Goal: Task Accomplishment & Management: Use online tool/utility

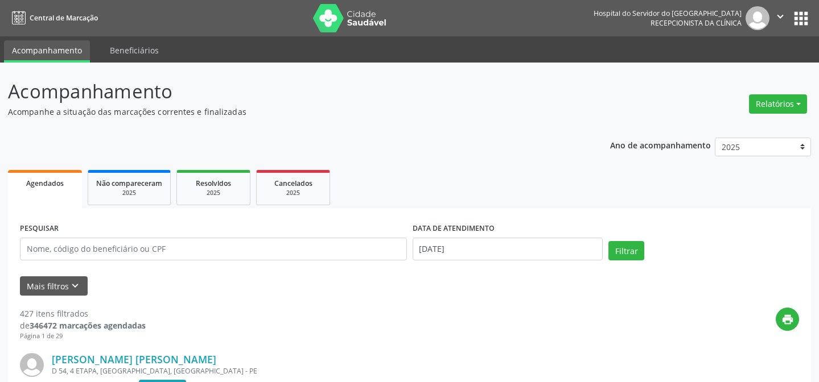
scroll to position [103, 0]
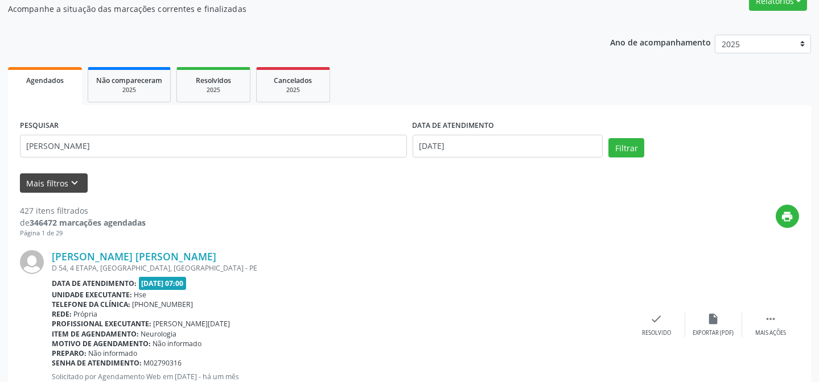
type input "[PERSON_NAME]"
click at [51, 180] on button "Mais filtros keyboard_arrow_down" at bounding box center [54, 184] width 68 height 20
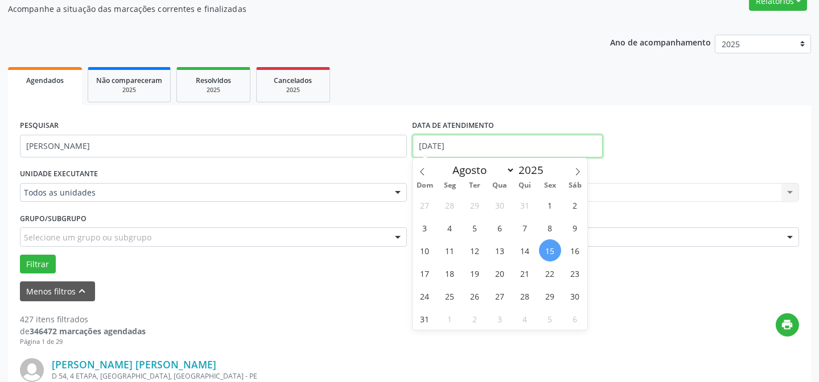
click at [470, 148] on input "[DATE]" at bounding box center [508, 146] width 191 height 23
click at [550, 249] on span "15" at bounding box center [550, 251] width 22 height 22
type input "[DATE]"
click at [550, 248] on span "15" at bounding box center [550, 251] width 22 height 22
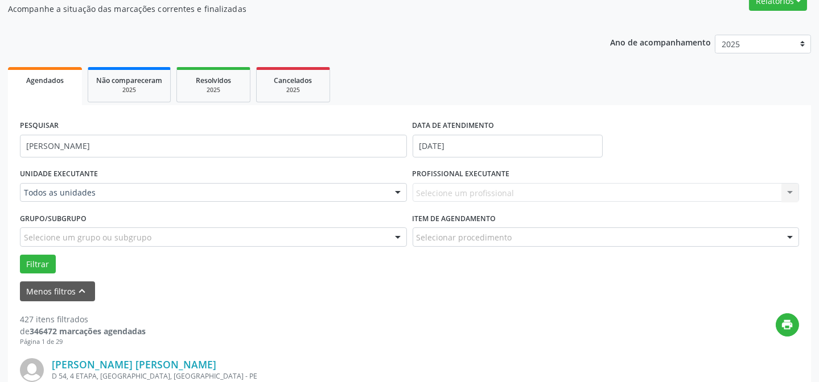
click at [440, 190] on div "Selecione um profissional Nenhum resultado encontrado para: " " Não há nenhuma …" at bounding box center [606, 192] width 387 height 19
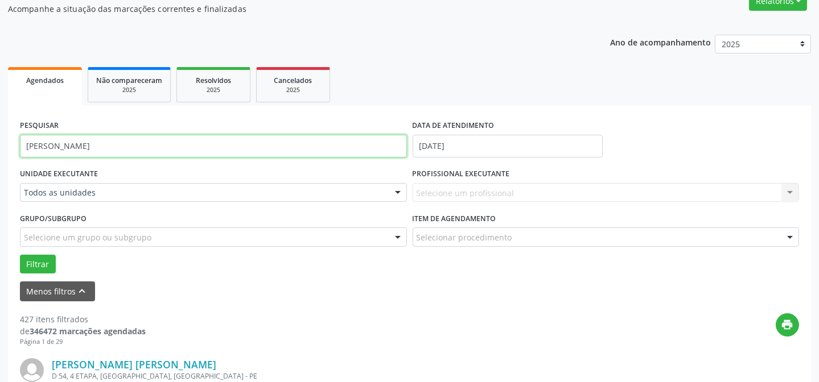
click at [88, 145] on input "[PERSON_NAME]" at bounding box center [213, 146] width 387 height 23
click at [98, 145] on input "[PERSON_NAME]" at bounding box center [213, 146] width 387 height 23
type input "j"
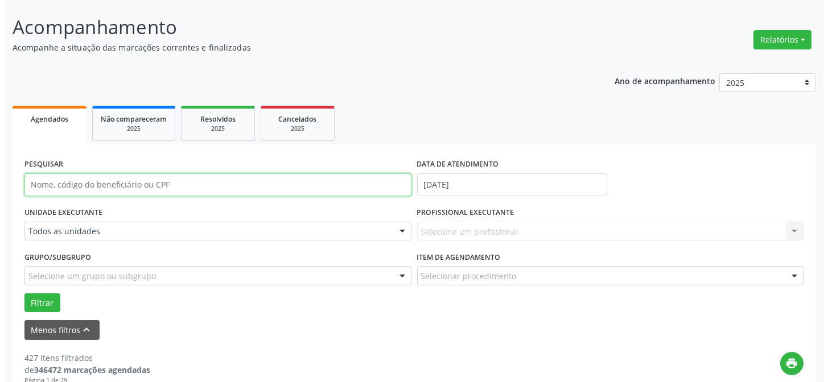
scroll to position [0, 0]
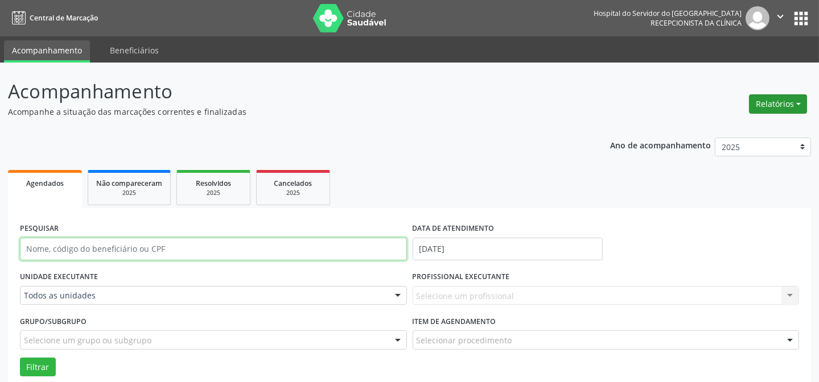
click at [797, 101] on button "Relatórios" at bounding box center [778, 103] width 58 height 19
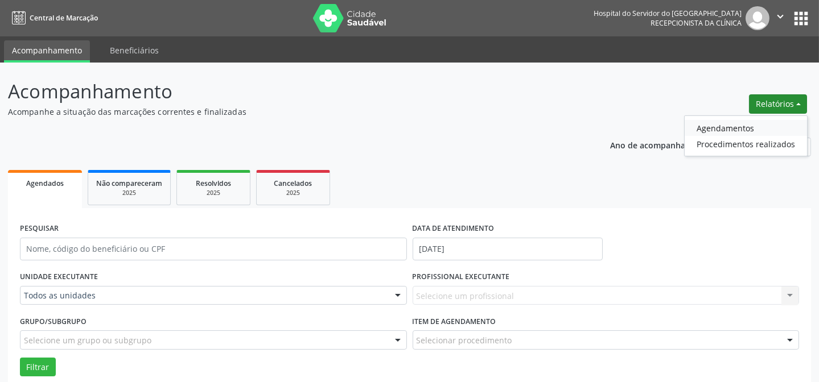
click at [705, 128] on link "Agendamentos" at bounding box center [746, 128] width 122 height 16
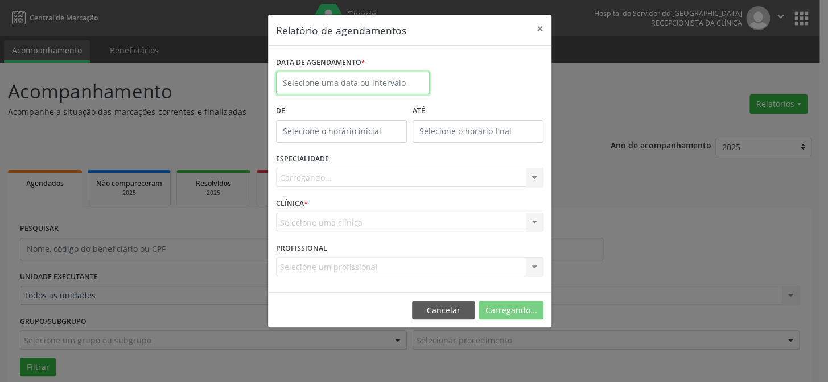
click at [307, 80] on input "text" at bounding box center [353, 83] width 154 height 23
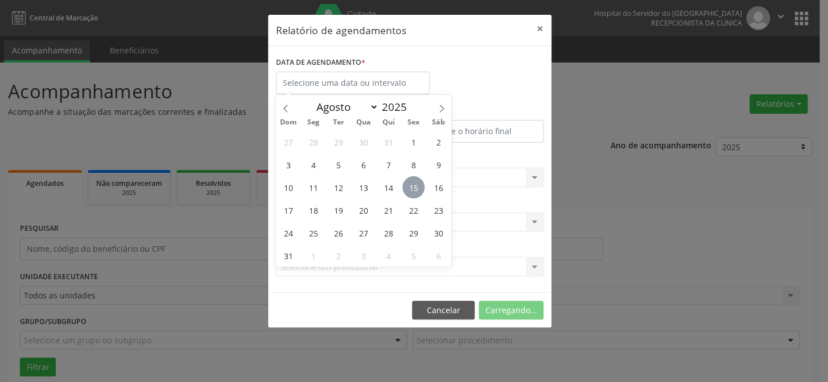
click at [415, 186] on span "15" at bounding box center [413, 187] width 22 height 22
type input "[DATE]"
click at [412, 186] on span "15" at bounding box center [413, 187] width 22 height 22
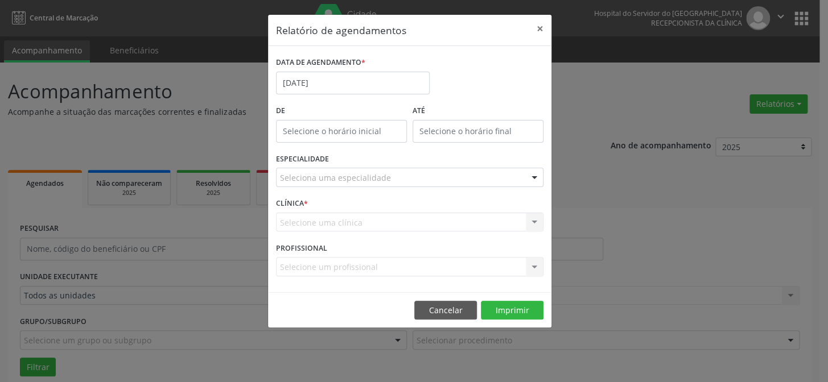
click at [412, 186] on div "Seleciona uma especialidade" at bounding box center [410, 177] width 268 height 19
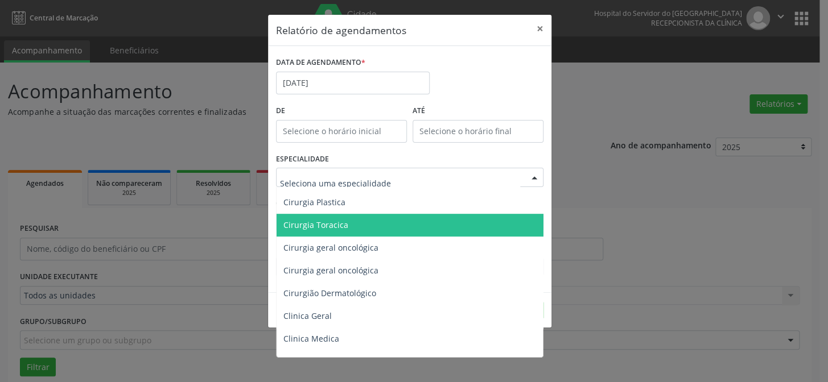
scroll to position [310, 0]
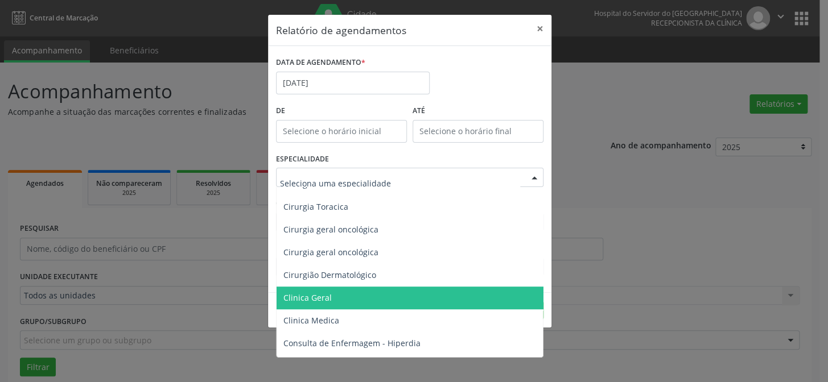
click at [319, 295] on span "Clinica Geral" at bounding box center [307, 298] width 48 height 11
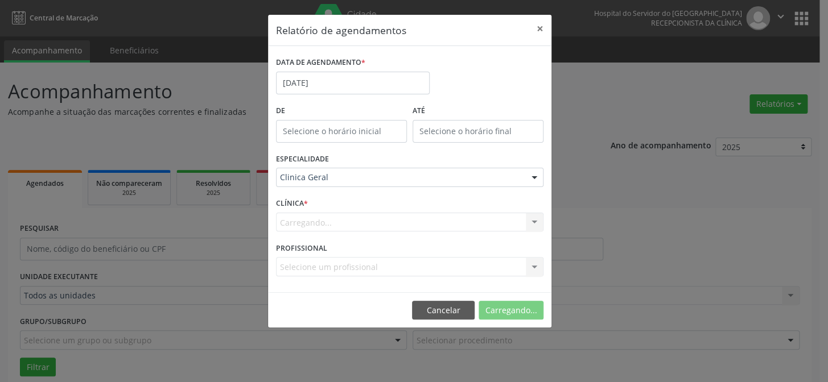
click at [332, 215] on div "Carregando... Nenhum resultado encontrado para: " " Não há nenhuma opção para s…" at bounding box center [410, 222] width 268 height 19
drag, startPoint x: 336, startPoint y: 231, endPoint x: 351, endPoint y: 216, distance: 20.9
click at [342, 228] on div "Carregando... Nenhum resultado encontrado para: " " Não há nenhuma opção para s…" at bounding box center [410, 222] width 268 height 19
click at [352, 216] on div "Carregando... Nenhum resultado encontrado para: " " Não há nenhuma opção para s…" at bounding box center [410, 222] width 268 height 19
drag, startPoint x: 371, startPoint y: 221, endPoint x: 413, endPoint y: 222, distance: 42.1
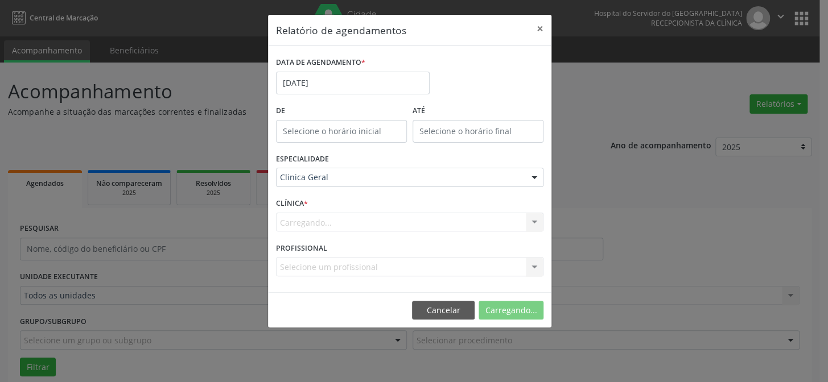
click at [372, 221] on div "Carregando... Nenhum resultado encontrado para: " " Não há nenhuma opção para s…" at bounding box center [410, 222] width 268 height 19
drag, startPoint x: 534, startPoint y: 219, endPoint x: 521, endPoint y: 223, distance: 13.5
click at [533, 220] on div at bounding box center [534, 222] width 17 height 19
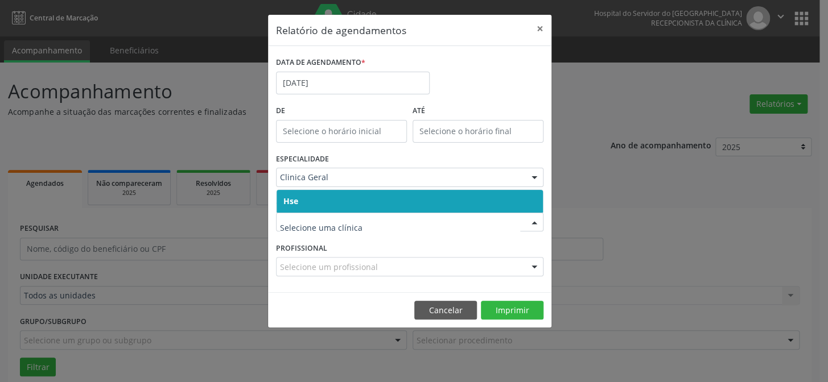
click at [353, 199] on span "Hse" at bounding box center [410, 201] width 266 height 23
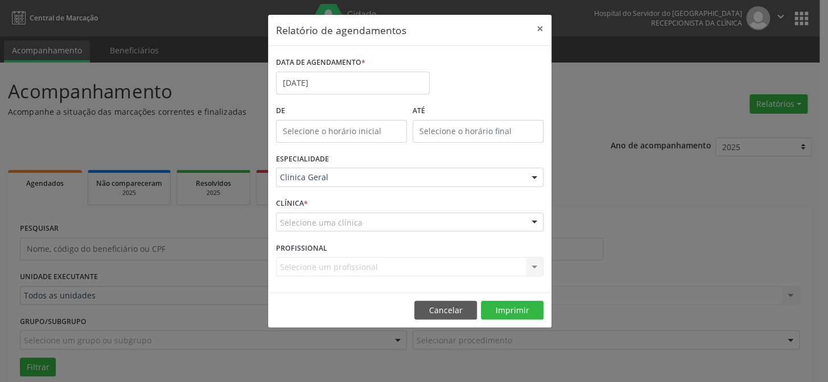
click at [350, 216] on div "Selecione uma clínica" at bounding box center [410, 222] width 268 height 19
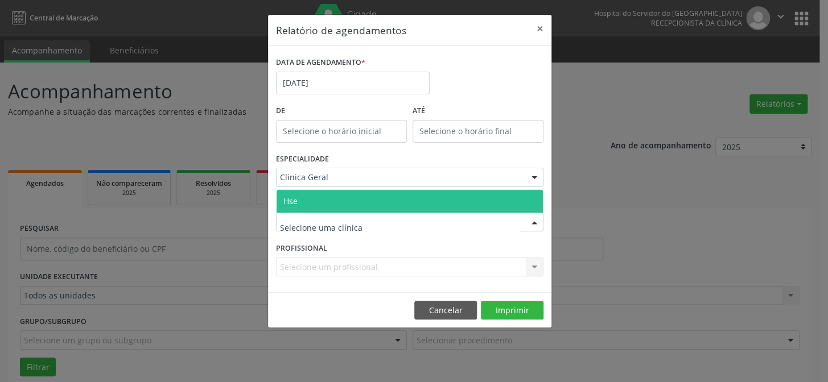
drag, startPoint x: 352, startPoint y: 200, endPoint x: 358, endPoint y: 256, distance: 56.1
click at [355, 211] on span "Hse" at bounding box center [410, 201] width 266 height 23
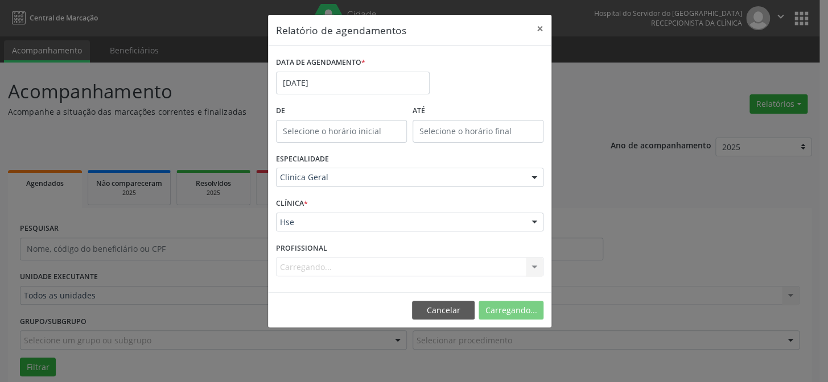
click at [337, 260] on div "Carregando... Nenhum resultado encontrado para: " " Não há nenhuma opção para s…" at bounding box center [410, 266] width 268 height 19
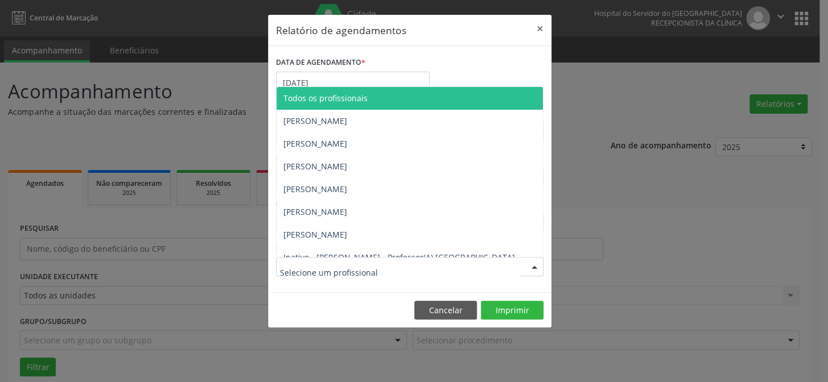
click at [533, 265] on div at bounding box center [534, 267] width 17 height 19
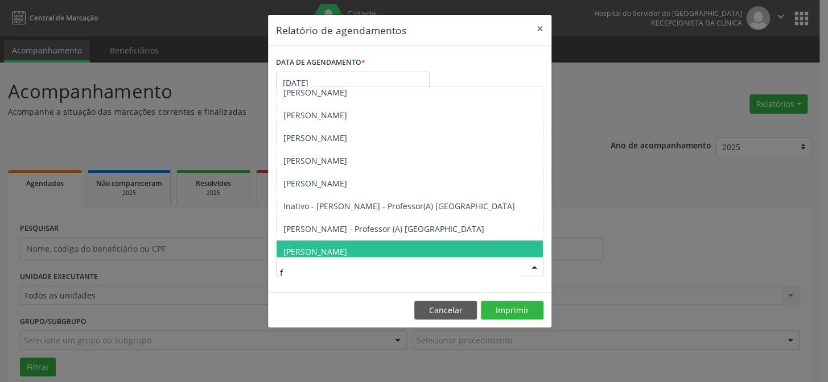
scroll to position [0, 0]
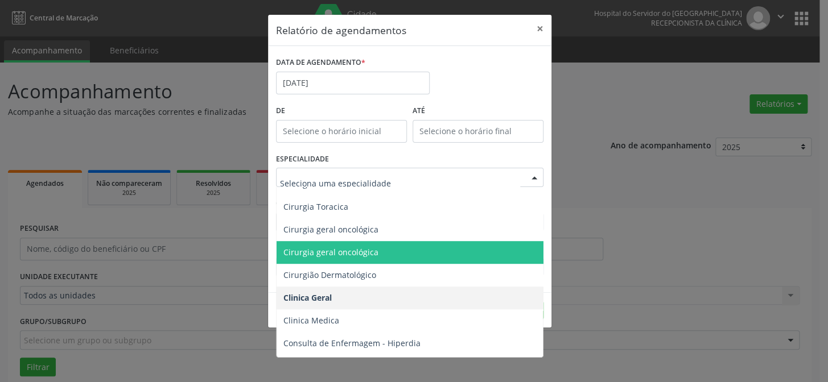
click at [336, 250] on span "Cirurgia geral oncológica" at bounding box center [330, 252] width 95 height 11
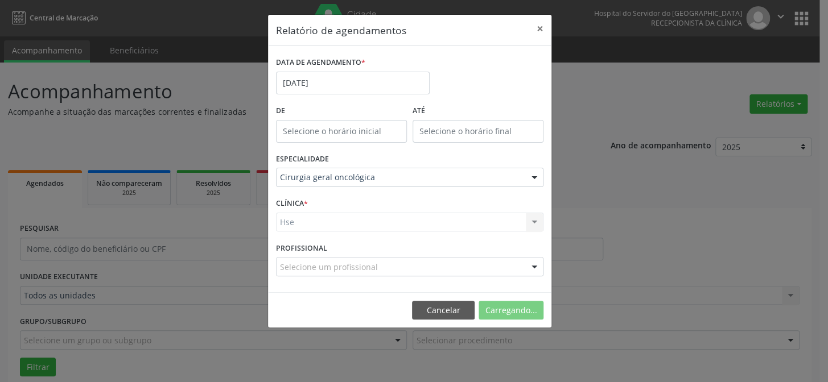
click at [306, 218] on div "Hse Hse Nenhum resultado encontrado para: " " Não há nenhuma opção para ser exi…" at bounding box center [410, 222] width 268 height 19
drag, startPoint x: 315, startPoint y: 206, endPoint x: 316, endPoint y: 238, distance: 31.9
click at [317, 215] on div "CLÍNICA * Hse Hse Nenhum resultado encontrado para: " " Não há nenhuma opção pa…" at bounding box center [409, 217] width 273 height 44
click at [316, 238] on div "CLÍNICA * Hse Hse Nenhum resultado encontrado para: " " Não há nenhuma opção pa…" at bounding box center [409, 217] width 273 height 44
click at [319, 214] on div "Selecione uma clínica" at bounding box center [410, 222] width 268 height 19
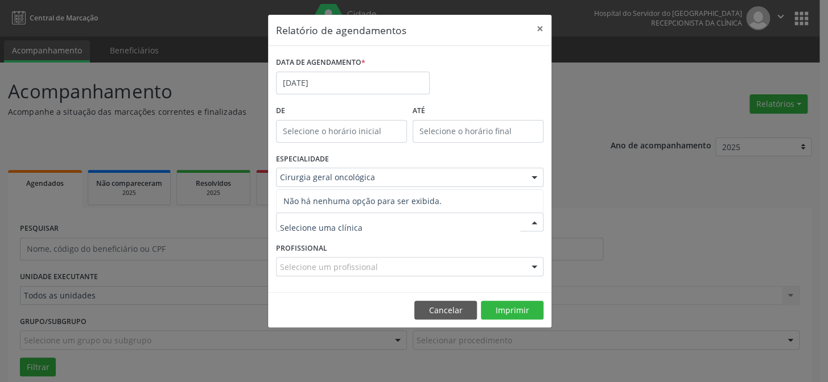
click at [324, 204] on span "Não há nenhuma opção para ser exibida." at bounding box center [410, 201] width 266 height 23
click at [330, 194] on span "Não há nenhuma opção para ser exibida." at bounding box center [410, 201] width 266 height 23
drag, startPoint x: 341, startPoint y: 180, endPoint x: 336, endPoint y: 189, distance: 9.7
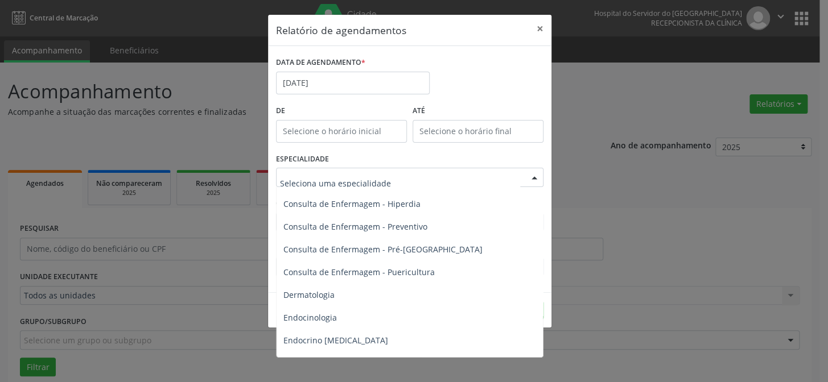
scroll to position [517, 0]
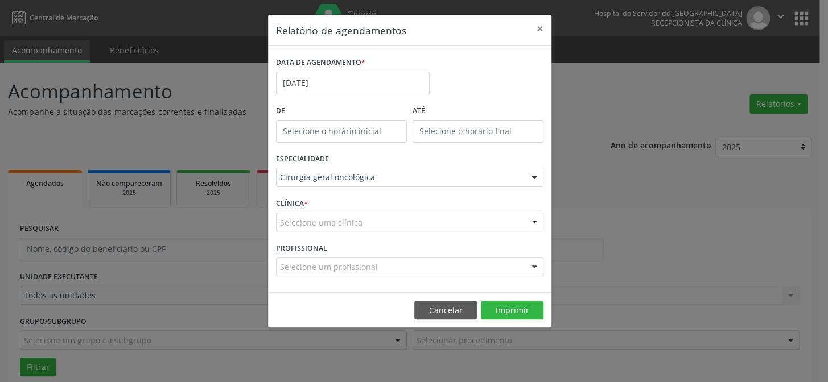
click at [579, 258] on div "Relatório de agendamentos × DATA DE AGENDAMENTO * [DATE] De ATÉ ESPECIALIDADE C…" at bounding box center [414, 191] width 828 height 382
click at [307, 198] on span "Não há nenhuma opção para ser exibida." at bounding box center [410, 201] width 266 height 23
click at [310, 221] on input "text" at bounding box center [400, 228] width 240 height 23
click at [308, 237] on input "text" at bounding box center [400, 228] width 240 height 23
click at [314, 222] on input "text" at bounding box center [400, 228] width 240 height 23
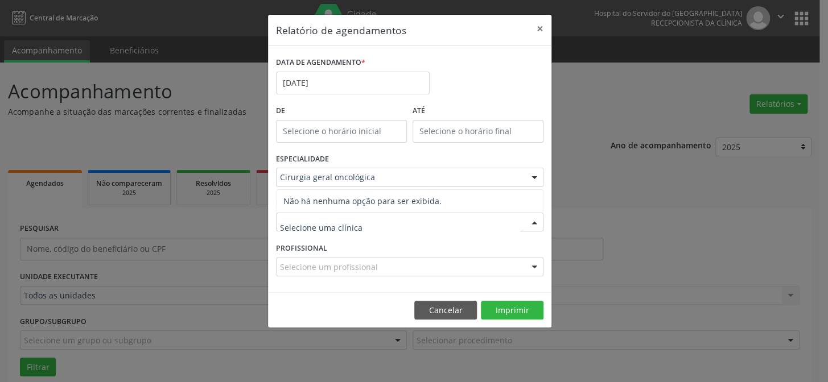
click at [308, 192] on span "Não há nenhuma opção para ser exibida." at bounding box center [410, 201] width 266 height 23
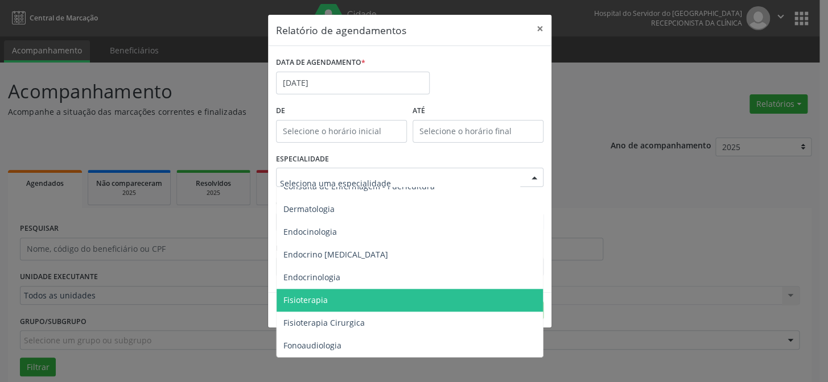
scroll to position [569, 0]
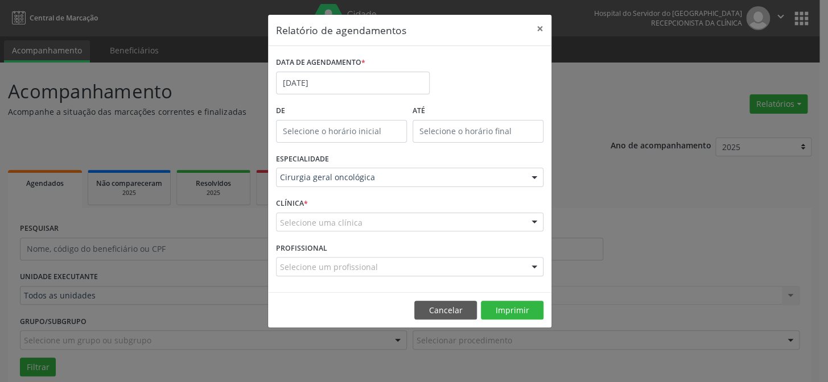
drag, startPoint x: 639, startPoint y: 324, endPoint x: 407, endPoint y: 294, distance: 234.2
click at [633, 324] on div "Relatório de agendamentos × DATA DE AGENDAMENTO * [DATE] De ATÉ ESPECIALIDADE C…" at bounding box center [414, 191] width 828 height 382
drag, startPoint x: 701, startPoint y: 300, endPoint x: 633, endPoint y: 283, distance: 69.3
click at [693, 302] on div "Relatório de agendamentos × DATA DE AGENDAMENTO * [DATE] De ATÉ ESPECIALIDADE C…" at bounding box center [414, 191] width 828 height 382
click at [328, 198] on span "Não há nenhuma opção para ser exibida." at bounding box center [410, 201] width 266 height 23
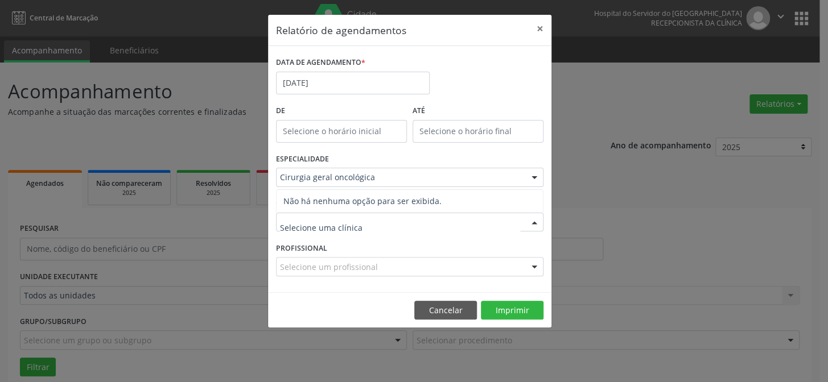
drag, startPoint x: 332, startPoint y: 196, endPoint x: 338, endPoint y: 210, distance: 15.1
click at [336, 206] on span "Não há nenhuma opção para ser exibida." at bounding box center [410, 201] width 266 height 23
drag, startPoint x: 340, startPoint y: 221, endPoint x: 342, endPoint y: 229, distance: 8.6
click at [342, 228] on input "text" at bounding box center [400, 228] width 240 height 23
click at [342, 238] on input "text" at bounding box center [400, 228] width 240 height 23
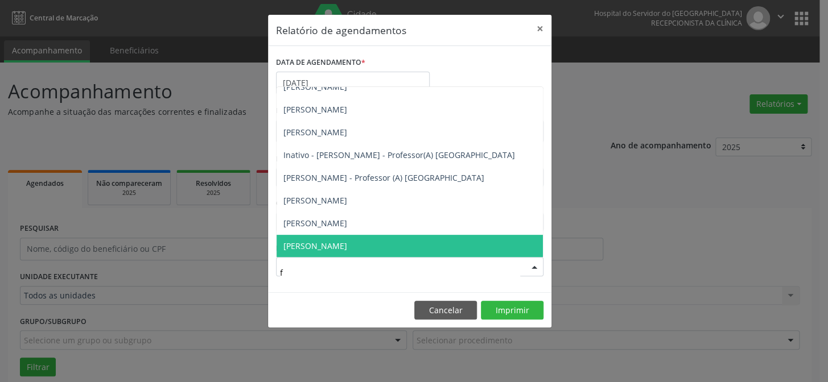
scroll to position [0, 0]
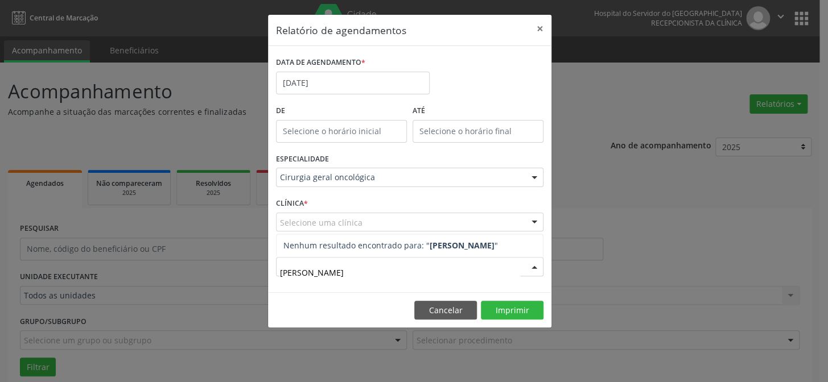
type input "[PERSON_NAME]"
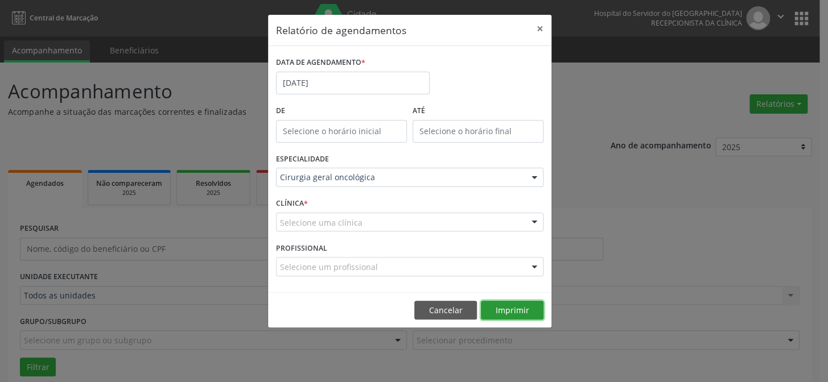
click at [509, 310] on button "Imprimir" at bounding box center [512, 310] width 63 height 19
click at [329, 82] on input "[DATE]" at bounding box center [353, 83] width 154 height 23
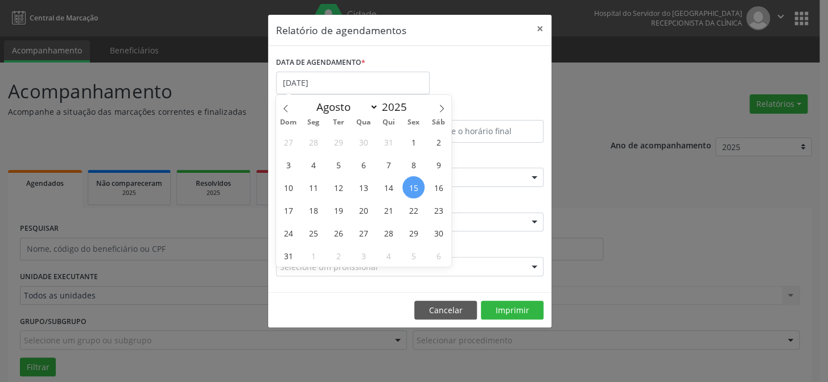
click at [412, 185] on span "15" at bounding box center [413, 187] width 22 height 22
type input "[DATE]"
click at [411, 187] on span "15" at bounding box center [413, 187] width 22 height 22
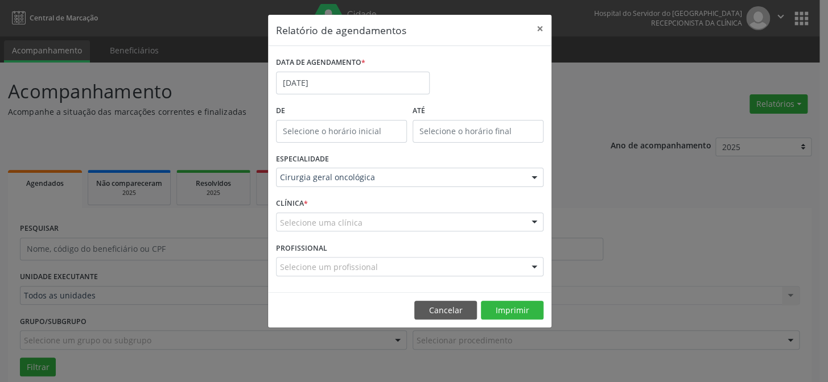
drag, startPoint x: 392, startPoint y: 167, endPoint x: 368, endPoint y: 164, distance: 24.1
click at [384, 167] on div "ESPECIALIDADE Cirurgia geral oncológica Todas as especialidades Alergologia Ang…" at bounding box center [409, 173] width 273 height 44
type input "12:00"
click at [343, 127] on input "12:00" at bounding box center [341, 131] width 131 height 23
drag, startPoint x: 297, startPoint y: 196, endPoint x: 316, endPoint y: 199, distance: 19.5
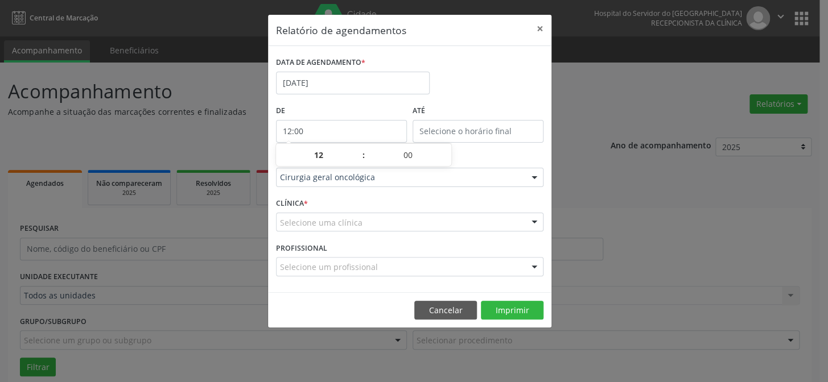
click at [316, 187] on div "Cirurgia geral oncológica Todas as especialidades Alergologia Angiologia Arritm…" at bounding box center [410, 177] width 268 height 19
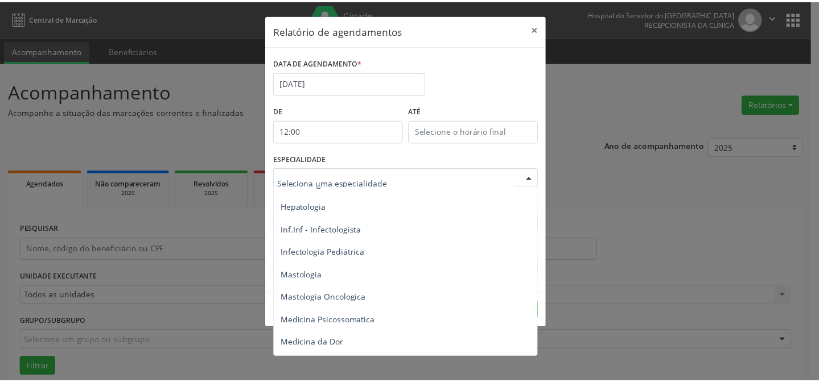
scroll to position [1138, 0]
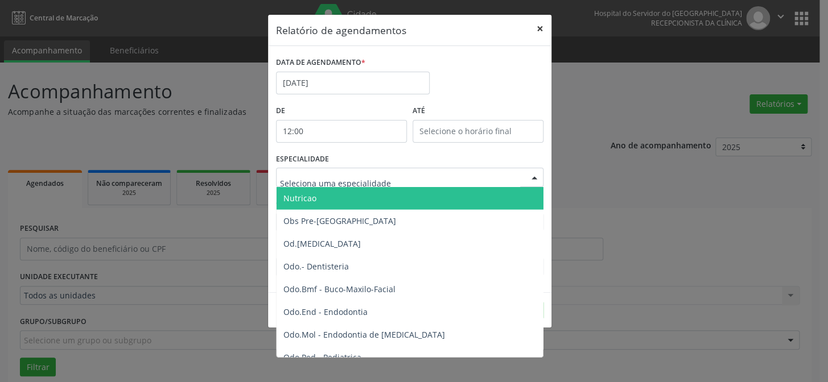
click at [537, 27] on button "×" at bounding box center [540, 29] width 23 height 28
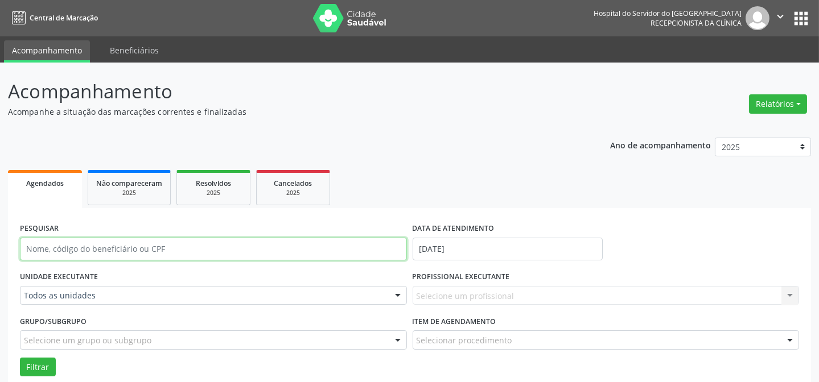
click at [77, 246] on input "text" at bounding box center [213, 249] width 387 height 23
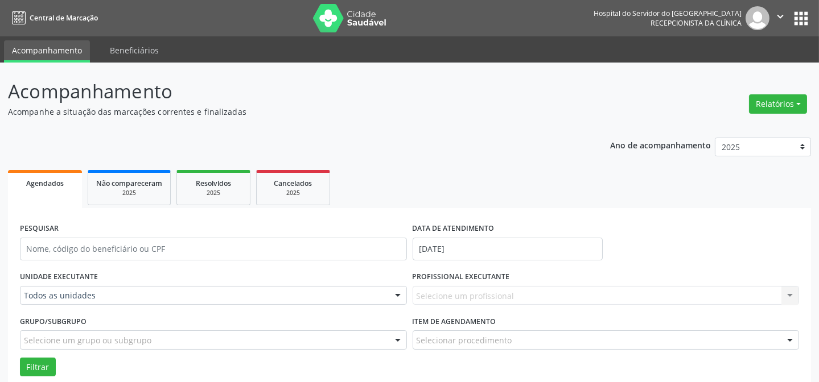
drag, startPoint x: 0, startPoint y: 402, endPoint x: 670, endPoint y: 402, distance: 670.5
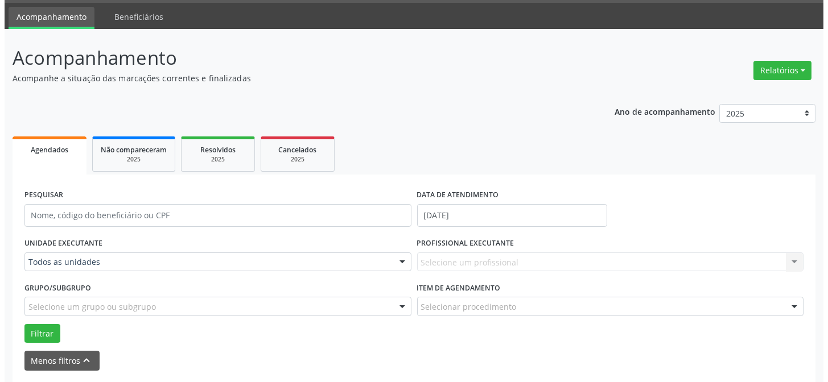
scroll to position [51, 0]
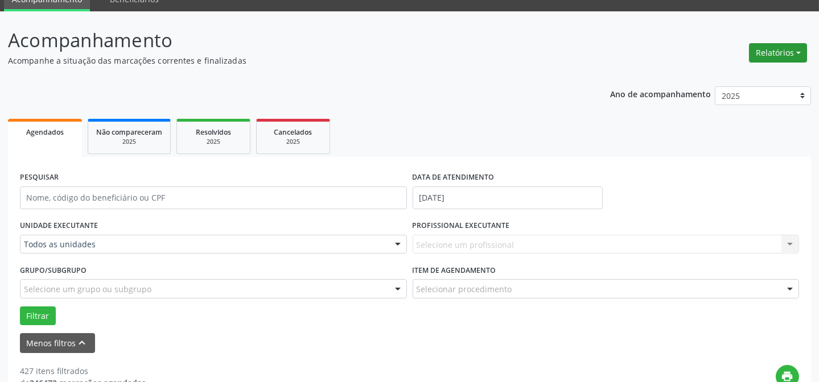
click at [799, 51] on button "Relatórios" at bounding box center [778, 52] width 58 height 19
click at [709, 74] on link "Agendamentos" at bounding box center [746, 77] width 122 height 16
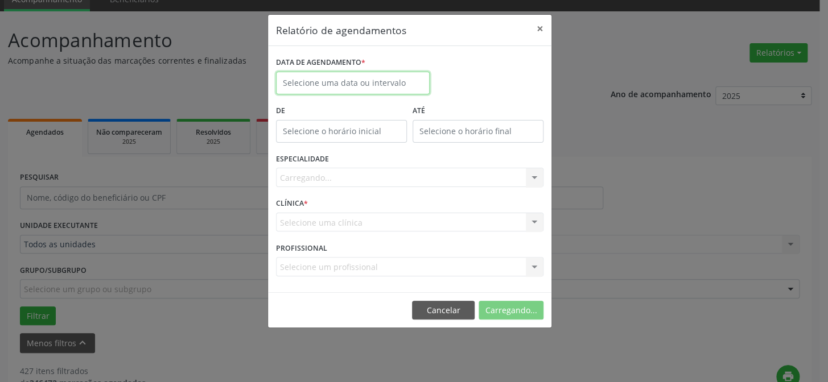
click at [321, 80] on input "text" at bounding box center [353, 83] width 154 height 23
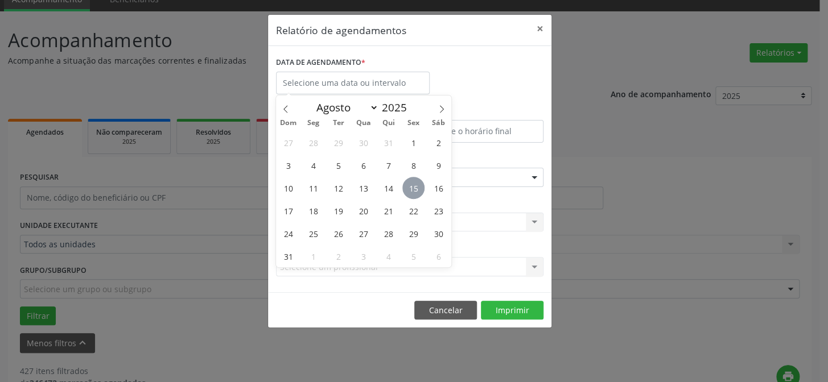
click at [414, 188] on span "15" at bounding box center [413, 188] width 22 height 22
type input "[DATE]"
click at [413, 188] on span "15" at bounding box center [413, 188] width 22 height 22
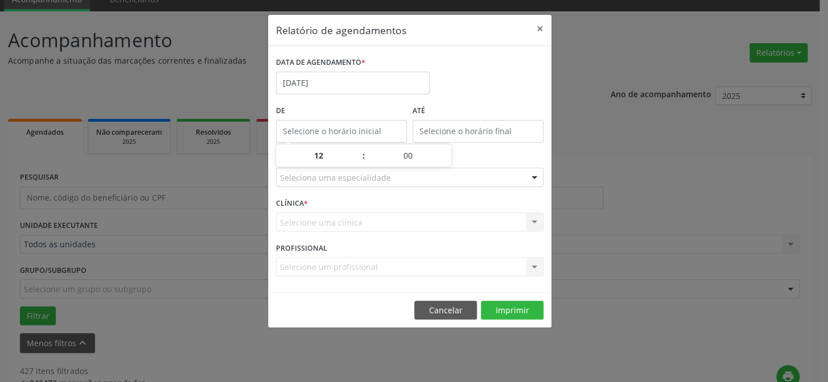
type input "12:00"
click at [335, 130] on input "12:00" at bounding box center [341, 131] width 131 height 23
click at [342, 217] on div "Selecione uma clínica Nenhum resultado encontrado para: " " Não há nenhuma opçã…" at bounding box center [410, 222] width 268 height 19
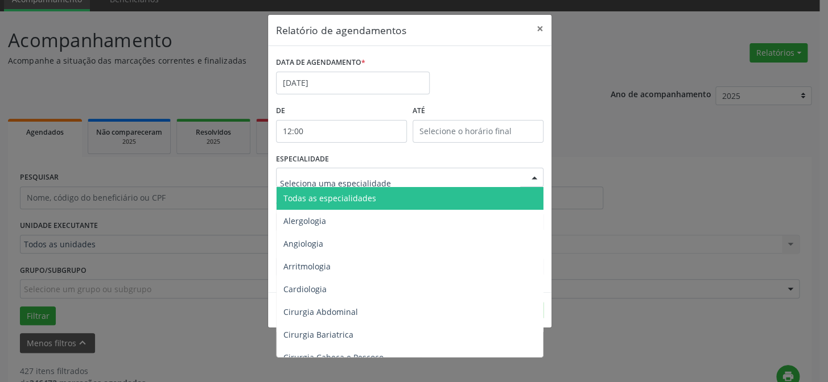
click at [330, 184] on div at bounding box center [410, 177] width 268 height 19
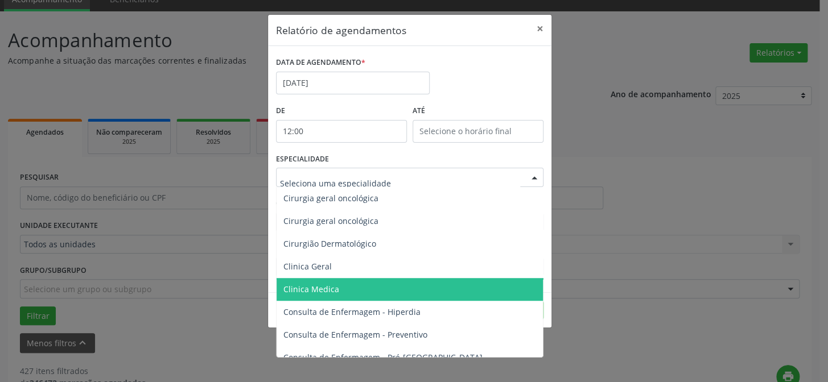
scroll to position [310, 0]
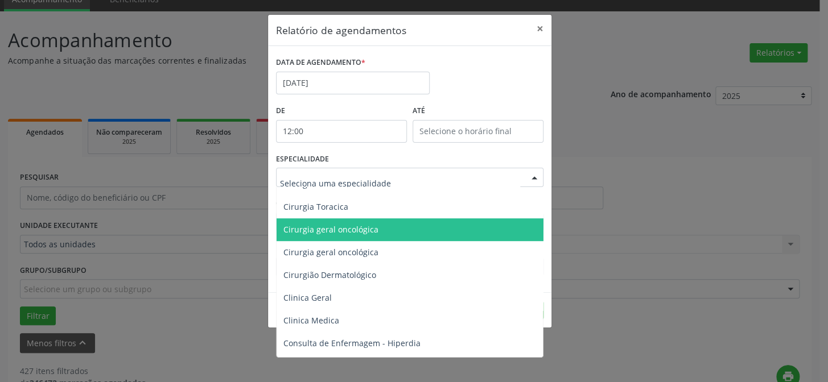
click at [304, 231] on span "Cirurgia geral oncológica" at bounding box center [330, 229] width 95 height 11
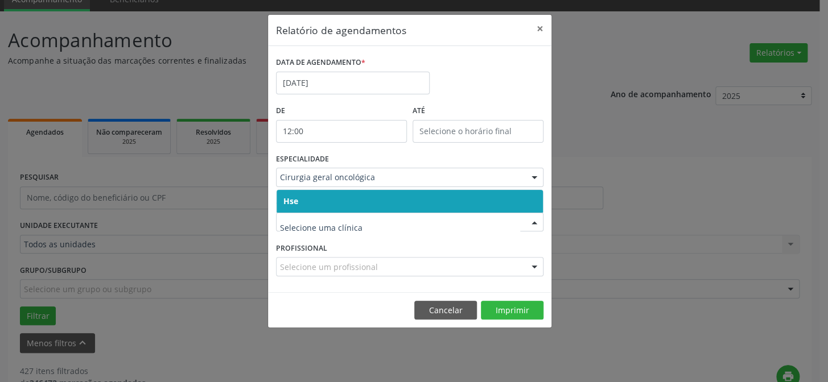
click at [333, 209] on span "Hse" at bounding box center [410, 201] width 266 height 23
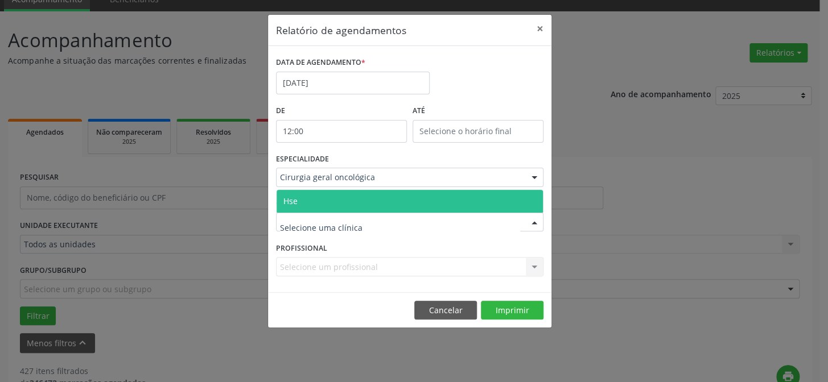
click at [338, 203] on span "Hse" at bounding box center [410, 201] width 266 height 23
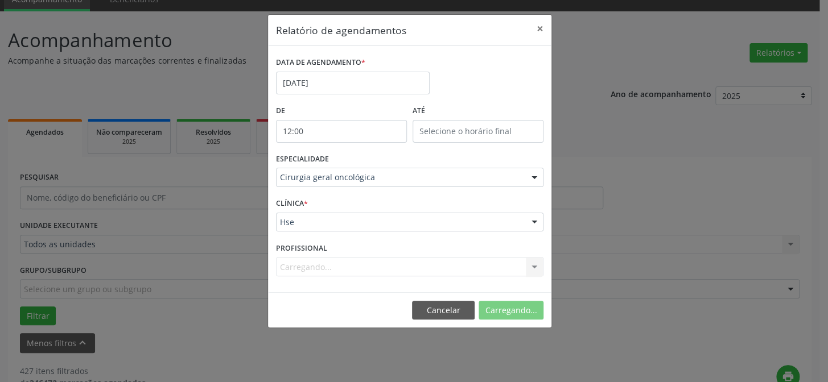
click at [332, 263] on div "Carregando... Todos os profissionais [PERSON_NAME] [PERSON_NAME] [PERSON_NAME] …" at bounding box center [410, 266] width 268 height 19
click at [533, 266] on div at bounding box center [534, 267] width 17 height 19
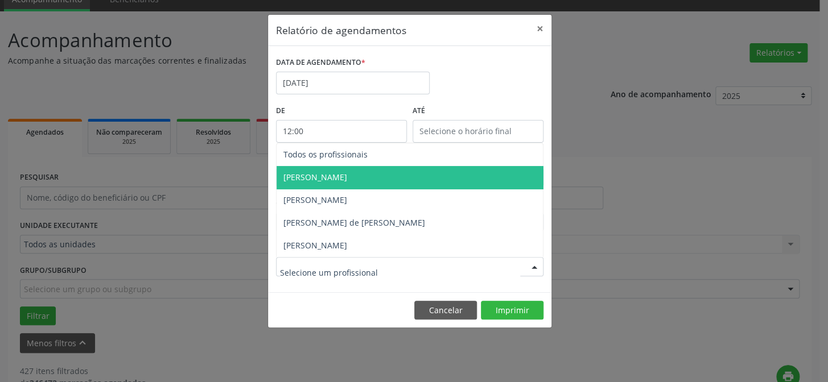
click at [308, 175] on span "[PERSON_NAME]" at bounding box center [315, 177] width 64 height 11
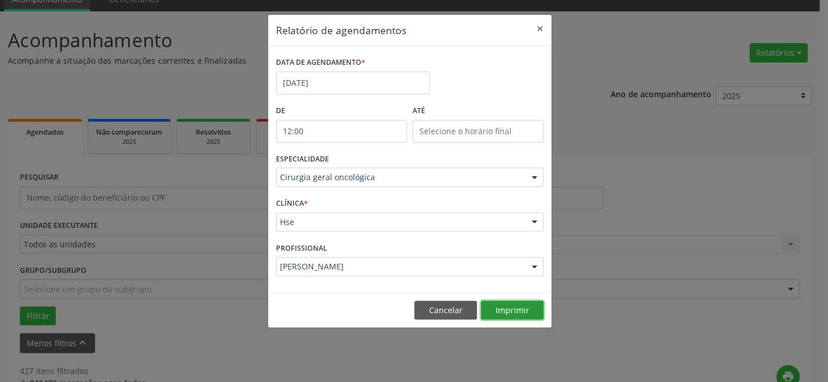
click at [506, 310] on button "Imprimir" at bounding box center [512, 310] width 63 height 19
